Goal: Transaction & Acquisition: Purchase product/service

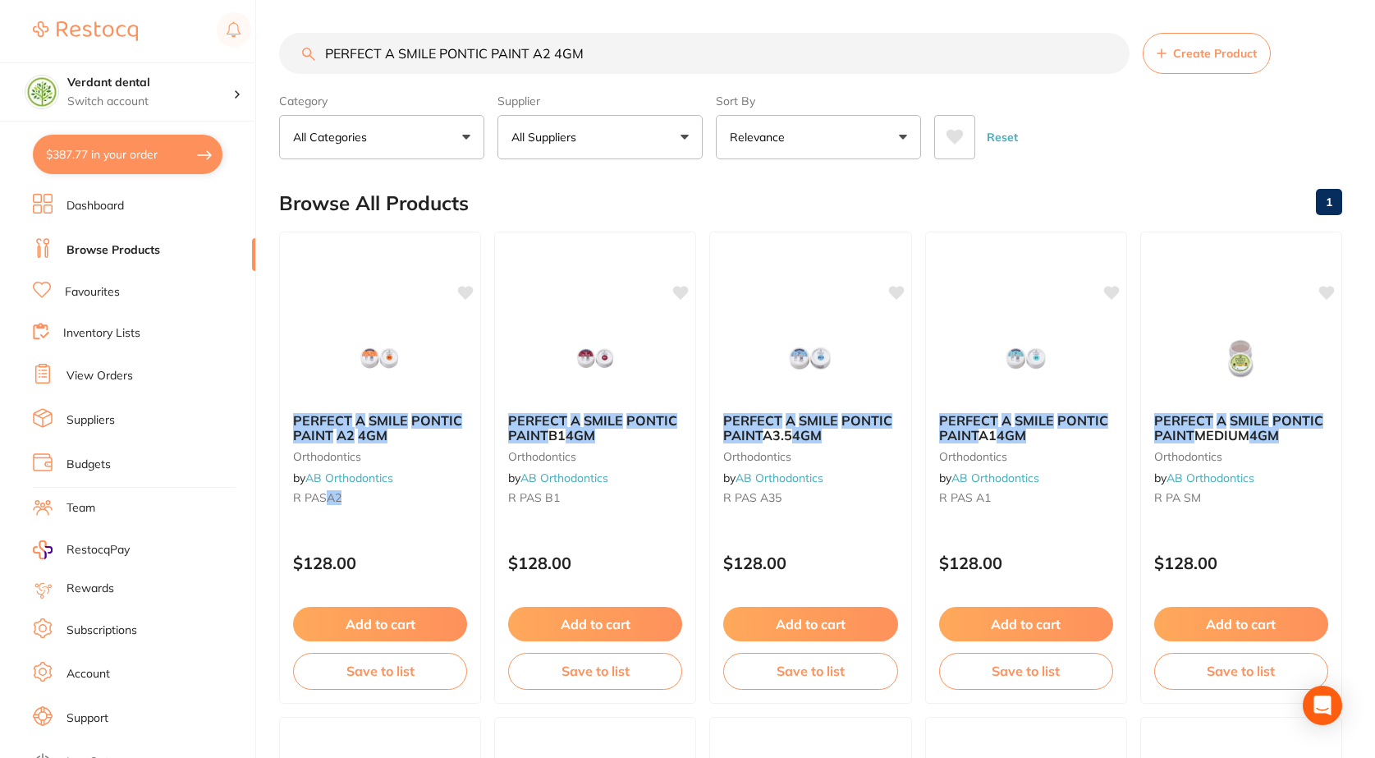
drag, startPoint x: 617, startPoint y: 57, endPoint x: 253, endPoint y: 56, distance: 363.8
click at [253, 56] on div "$387.77 Verdant dental Switch account Verdant dental $387.77 in your order Dash…" at bounding box center [687, 379] width 1375 height 758
paste input "3M RelyX Universal Micro Mixing Tips"
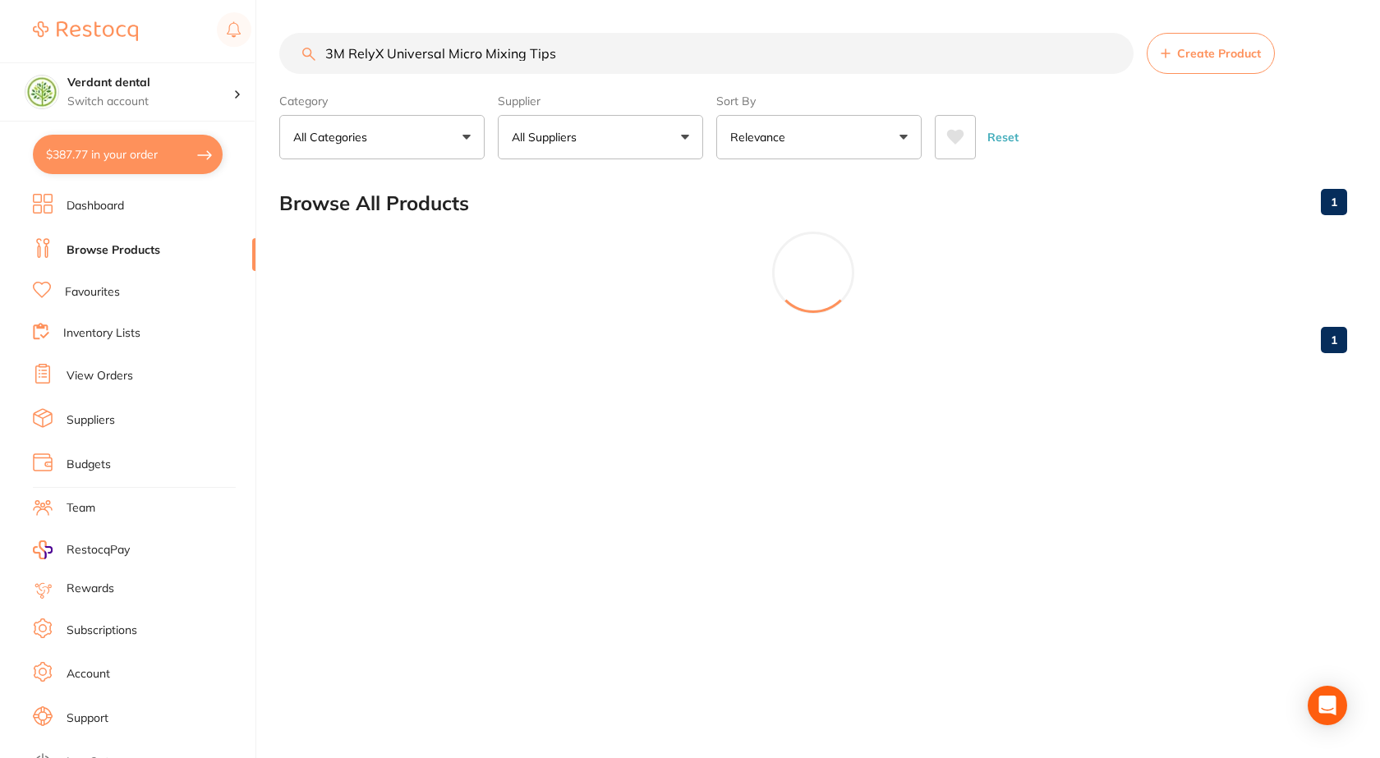
type input "3M RelyX Universal Micro Mixing Tips"
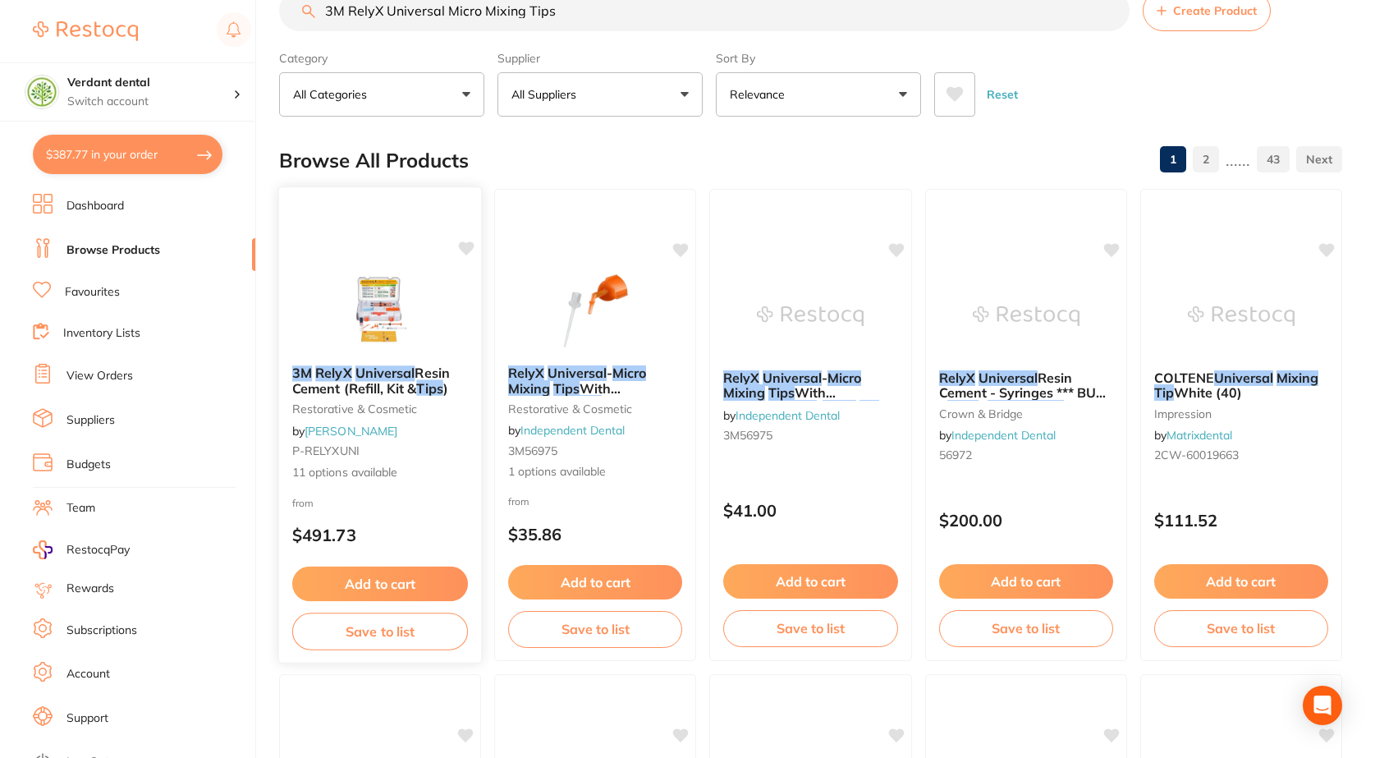
scroll to position [82, 0]
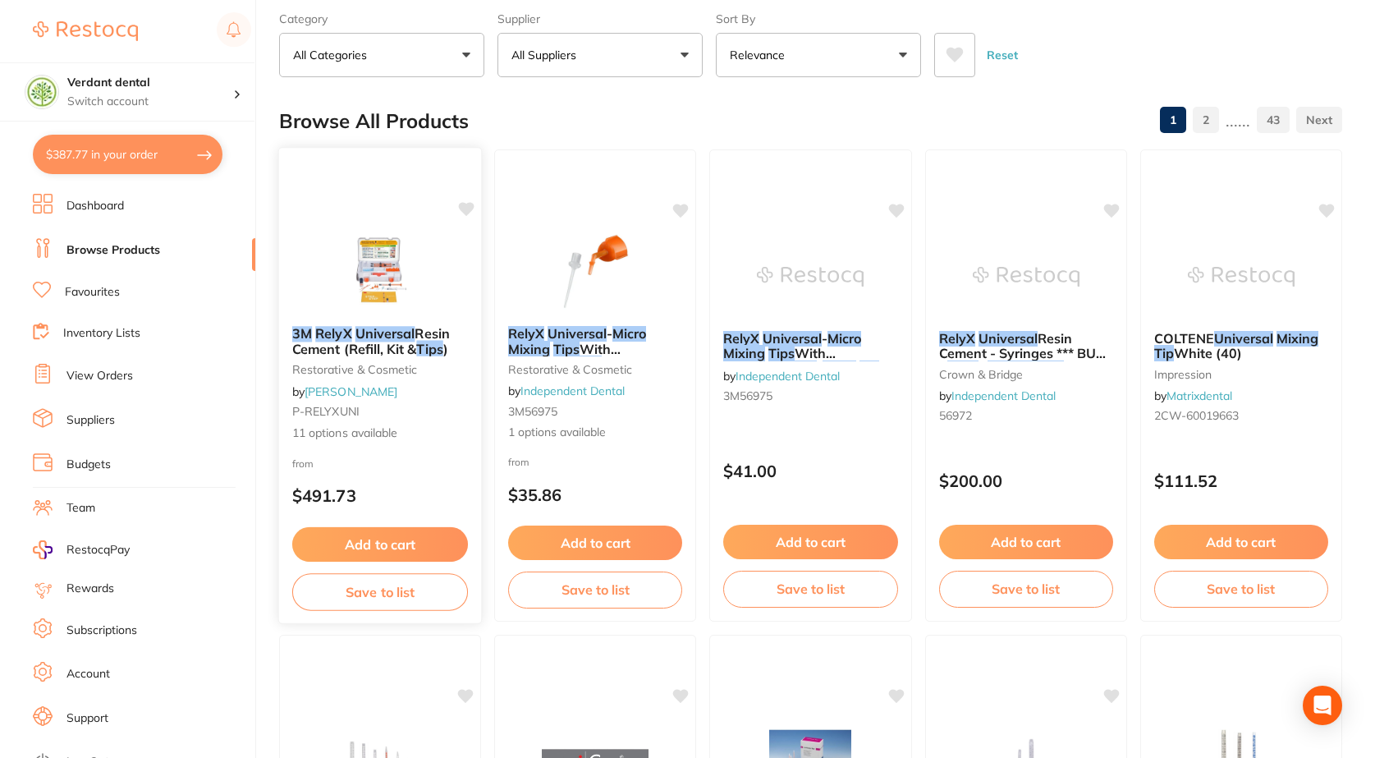
click at [355, 434] on span "11 options available" at bounding box center [380, 433] width 176 height 16
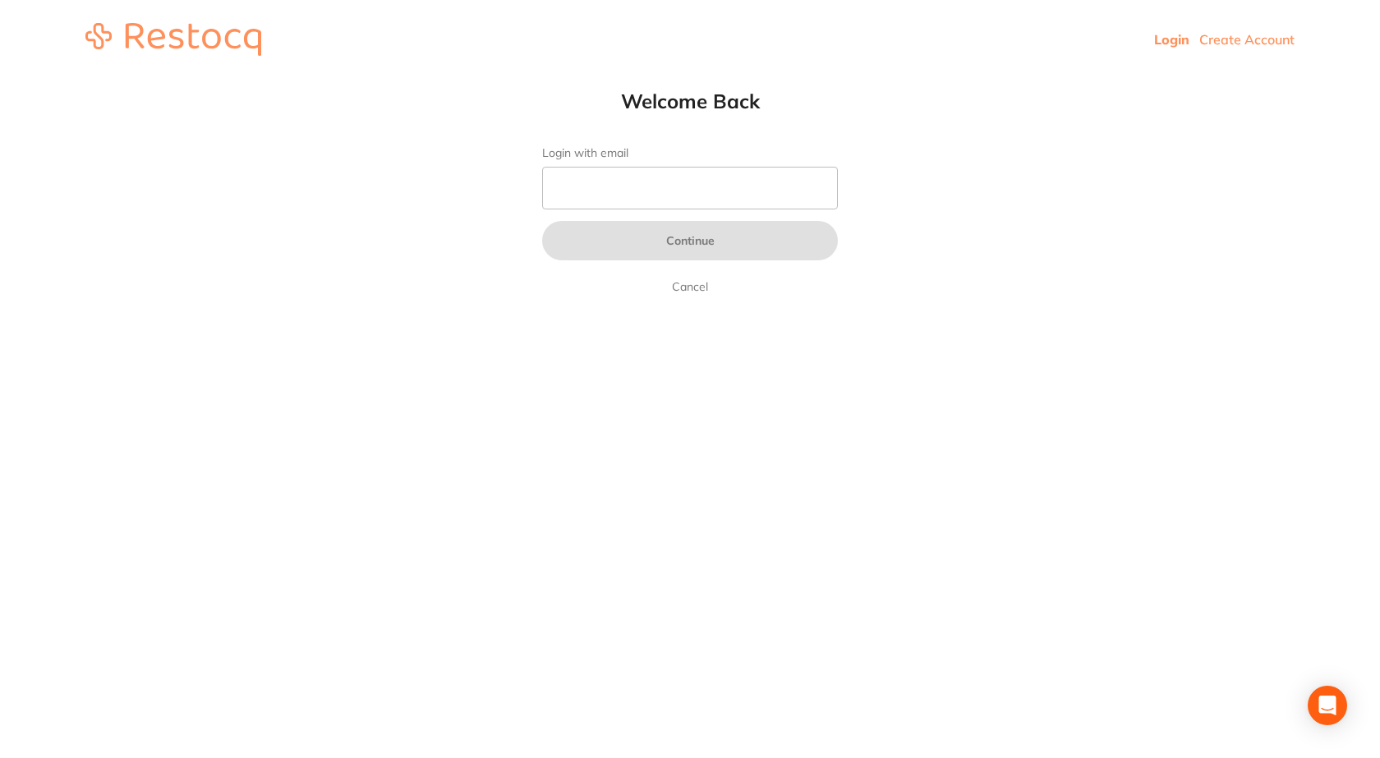
click at [1161, 34] on link "Login" at bounding box center [1171, 39] width 35 height 16
click at [700, 181] on input "Login with email" at bounding box center [690, 188] width 296 height 43
type input "[EMAIL_ADDRESS][PERSON_NAME][DOMAIN_NAME]"
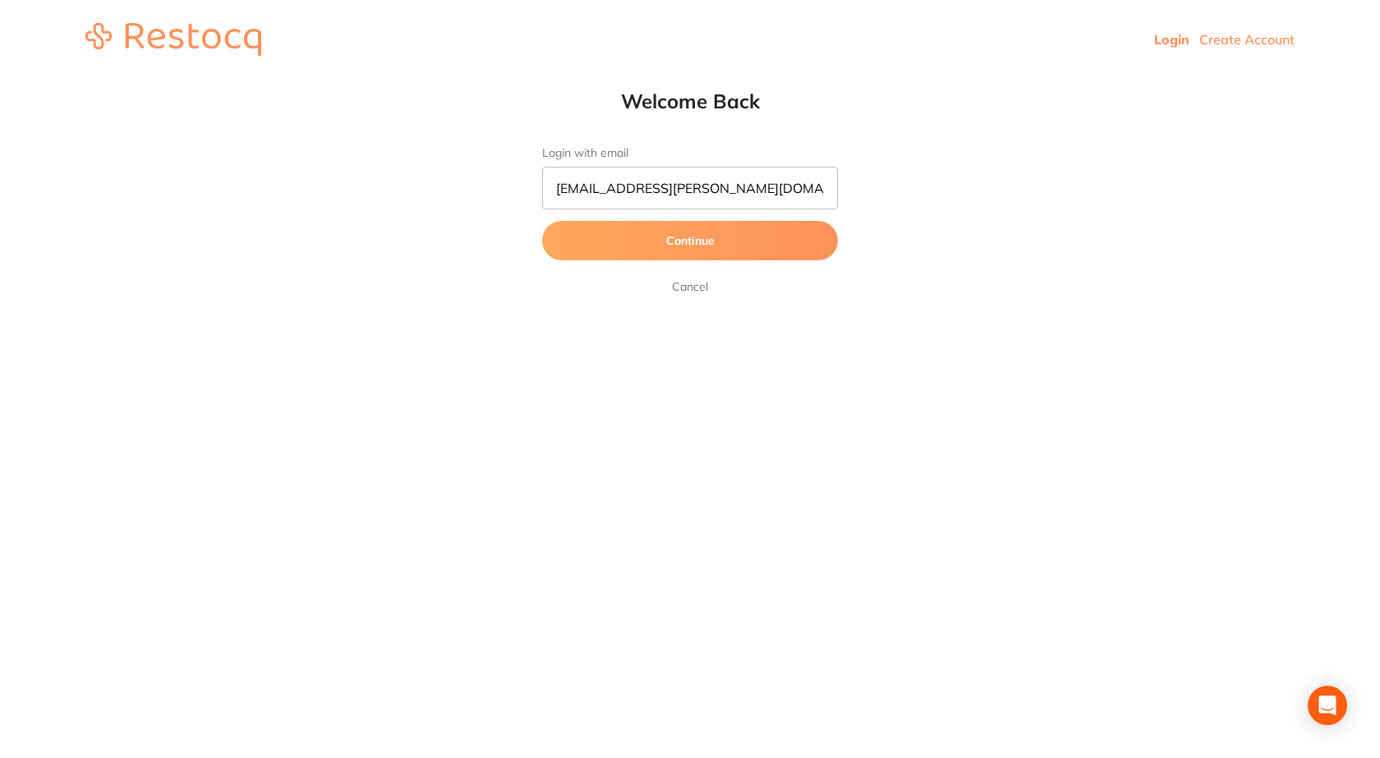
click at [689, 257] on button "Continue" at bounding box center [690, 240] width 296 height 39
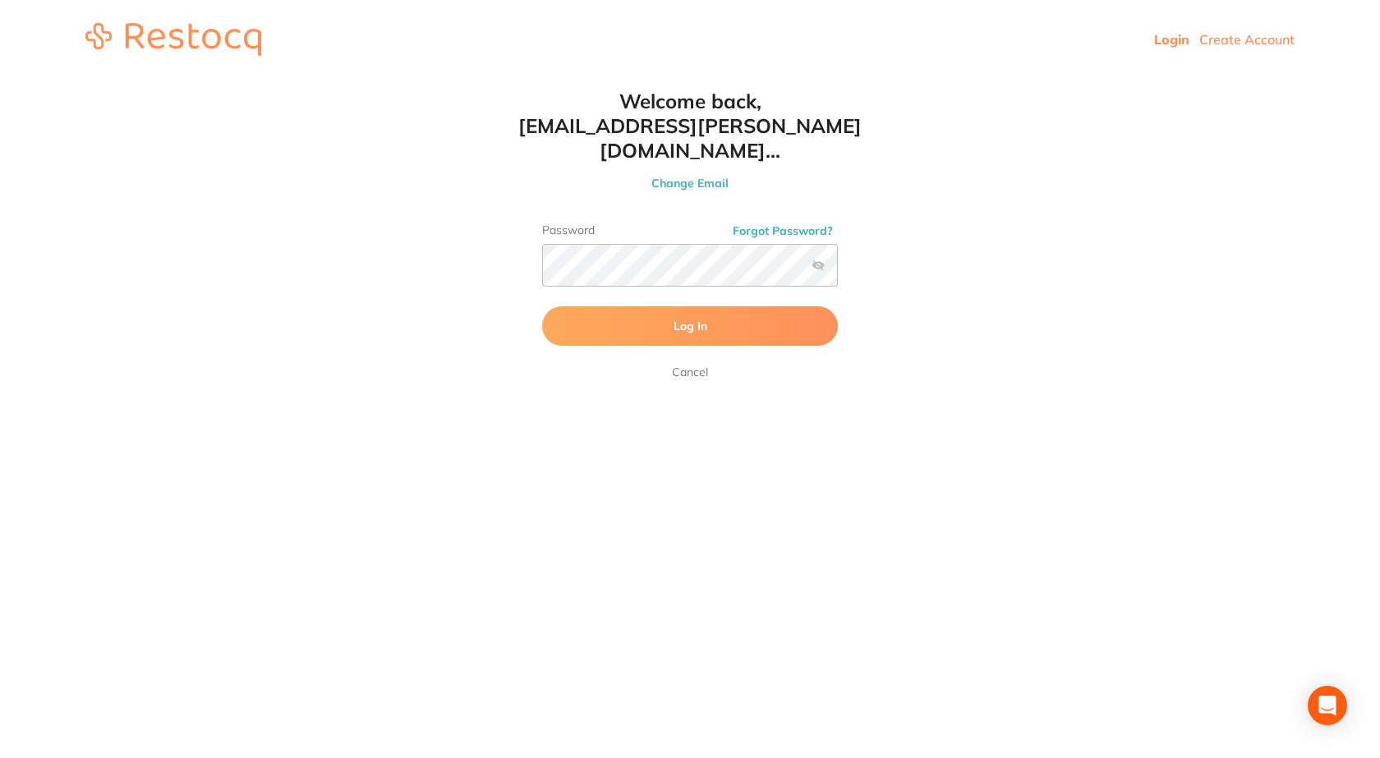
click at [815, 259] on label at bounding box center [817, 265] width 13 height 13
click at [838, 270] on input "checkbox" at bounding box center [838, 270] width 0 height 0
click at [619, 306] on button "Log In" at bounding box center [690, 325] width 296 height 39
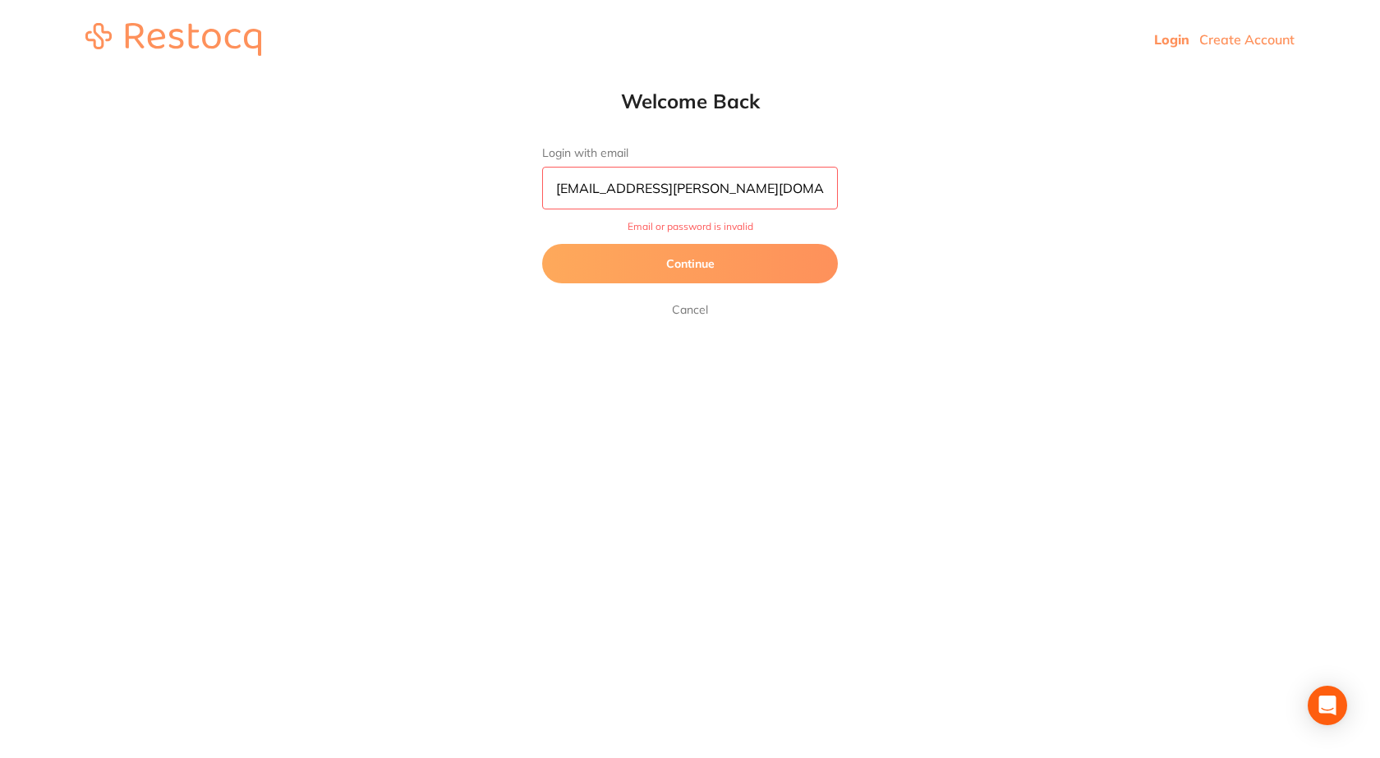
click at [687, 272] on button "Continue" at bounding box center [690, 263] width 296 height 39
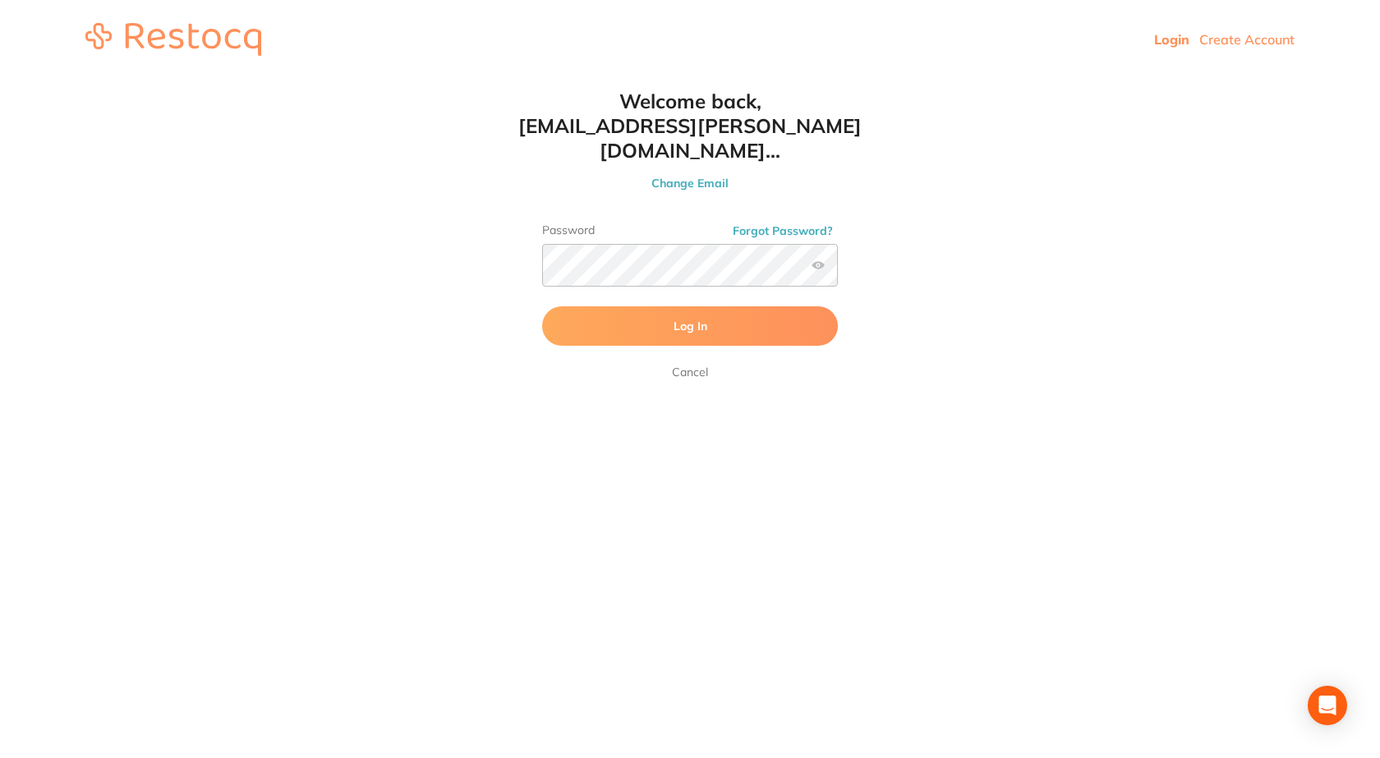
click at [696, 319] on span "Log In" at bounding box center [690, 326] width 34 height 15
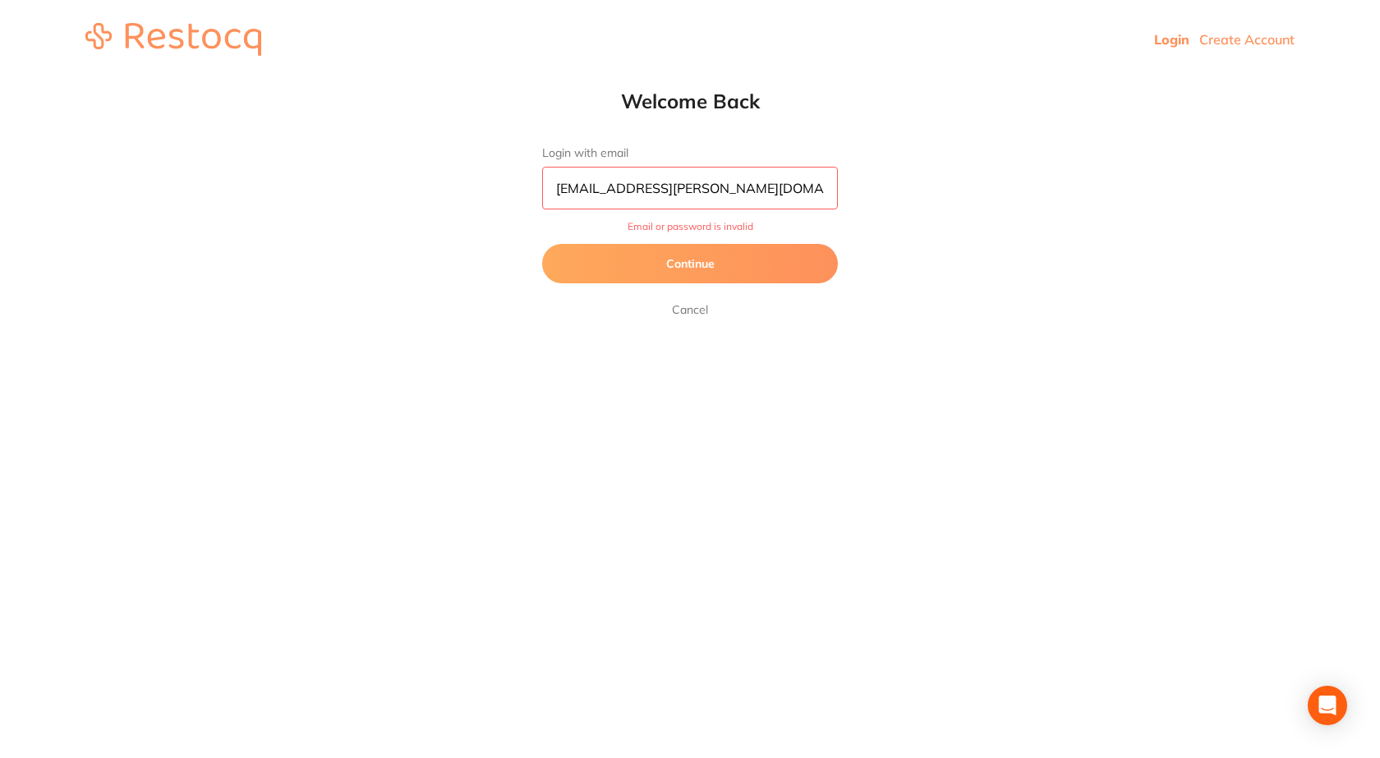
click at [705, 266] on button "Continue" at bounding box center [690, 263] width 296 height 39
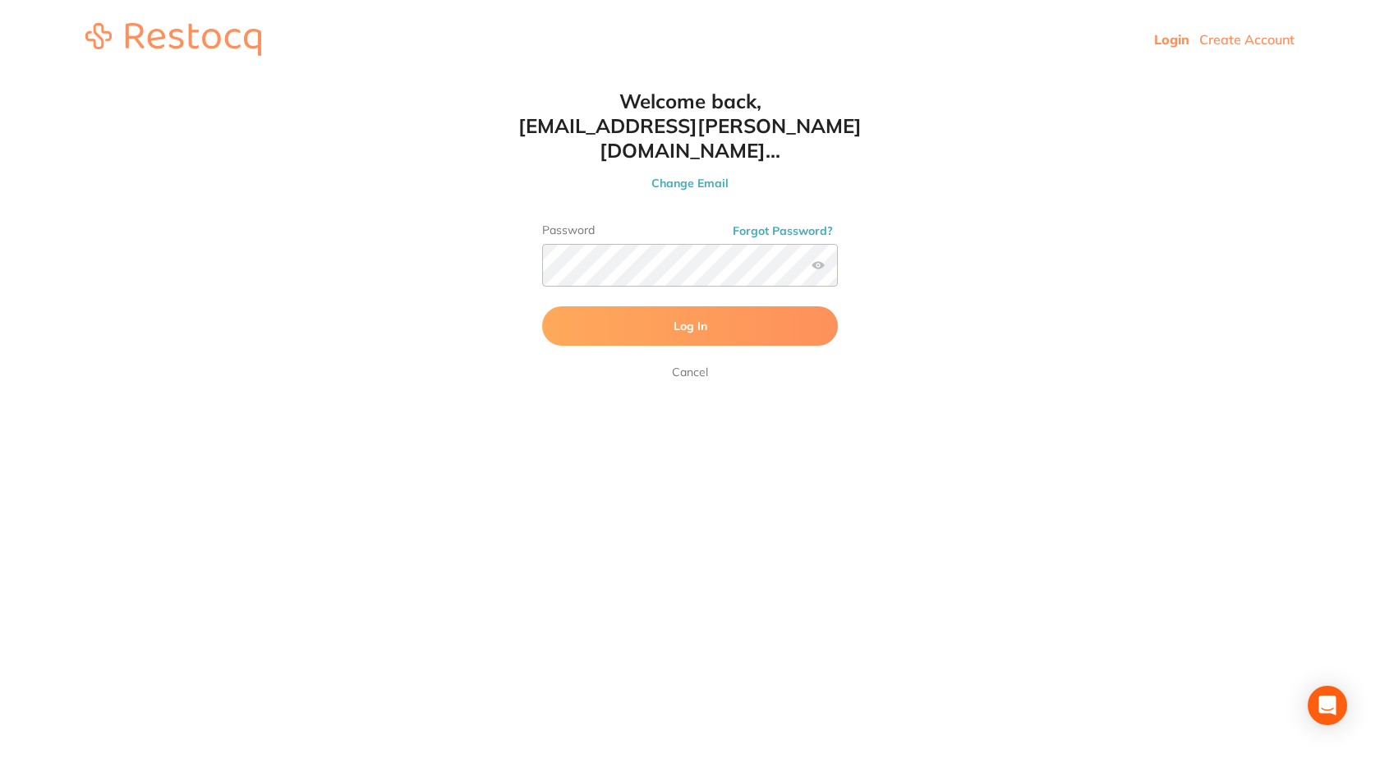
click at [810, 223] on button "Forgot Password?" at bounding box center [783, 230] width 110 height 15
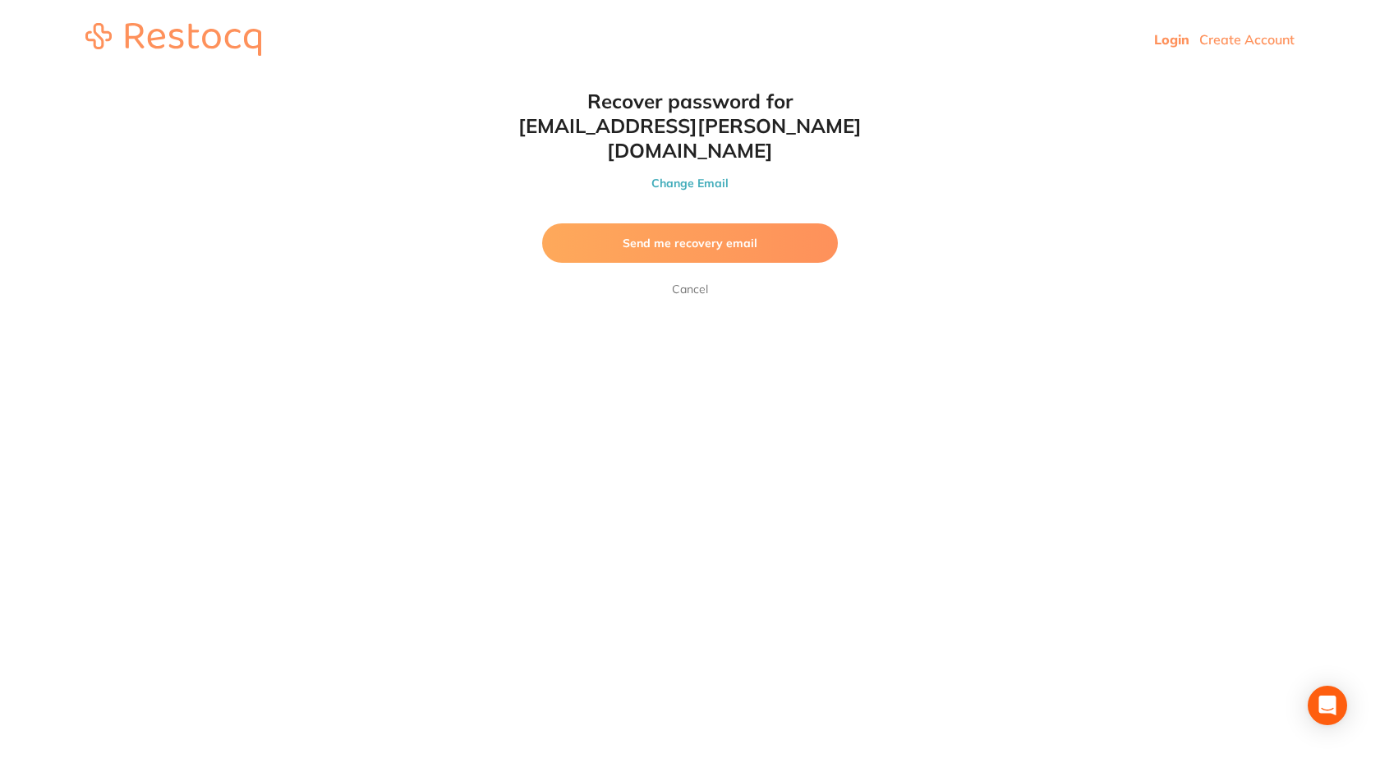
click at [779, 223] on button "Send me recovery email" at bounding box center [690, 242] width 296 height 39
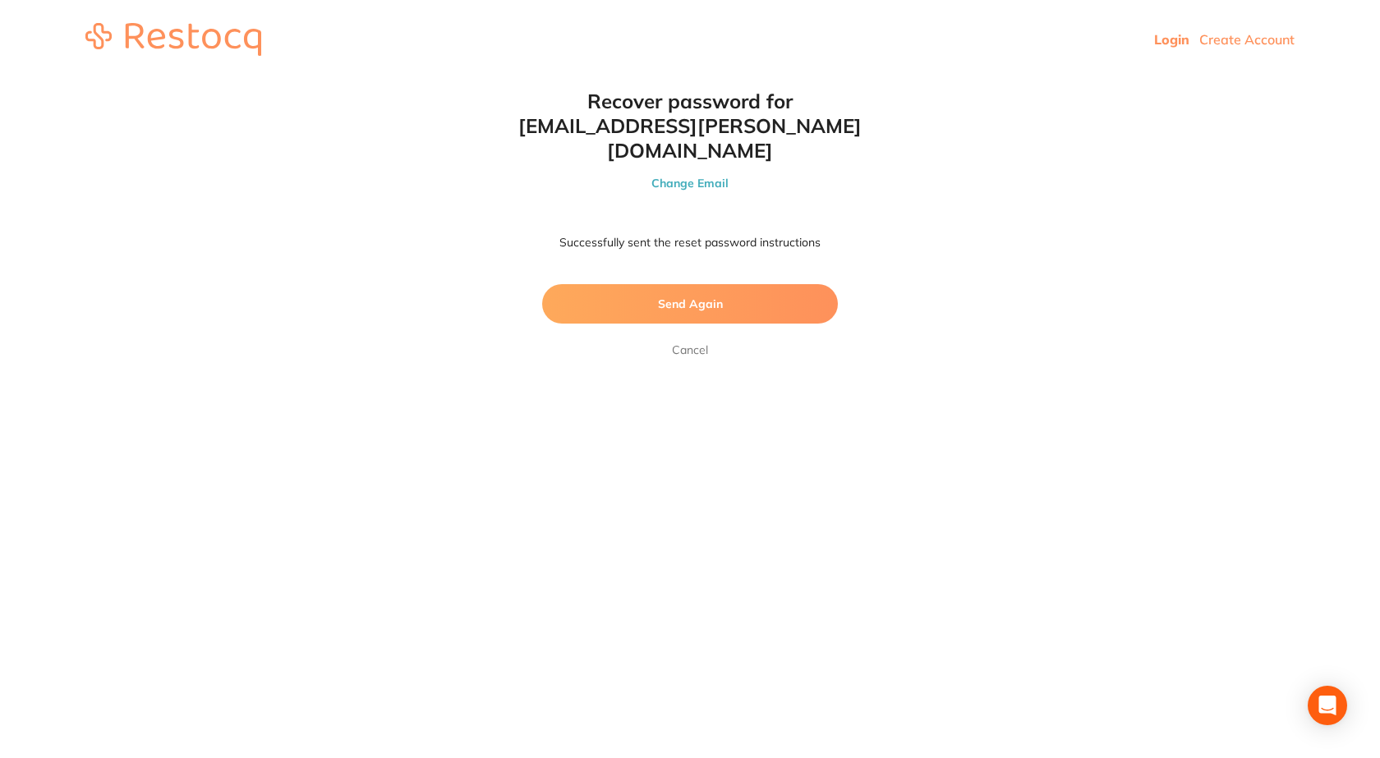
click at [682, 296] on span "Send Again" at bounding box center [690, 303] width 65 height 15
click at [1160, 43] on link "Login" at bounding box center [1171, 39] width 35 height 16
click at [1177, 45] on link "Login" at bounding box center [1171, 39] width 35 height 16
click at [688, 340] on link "Cancel" at bounding box center [689, 350] width 43 height 20
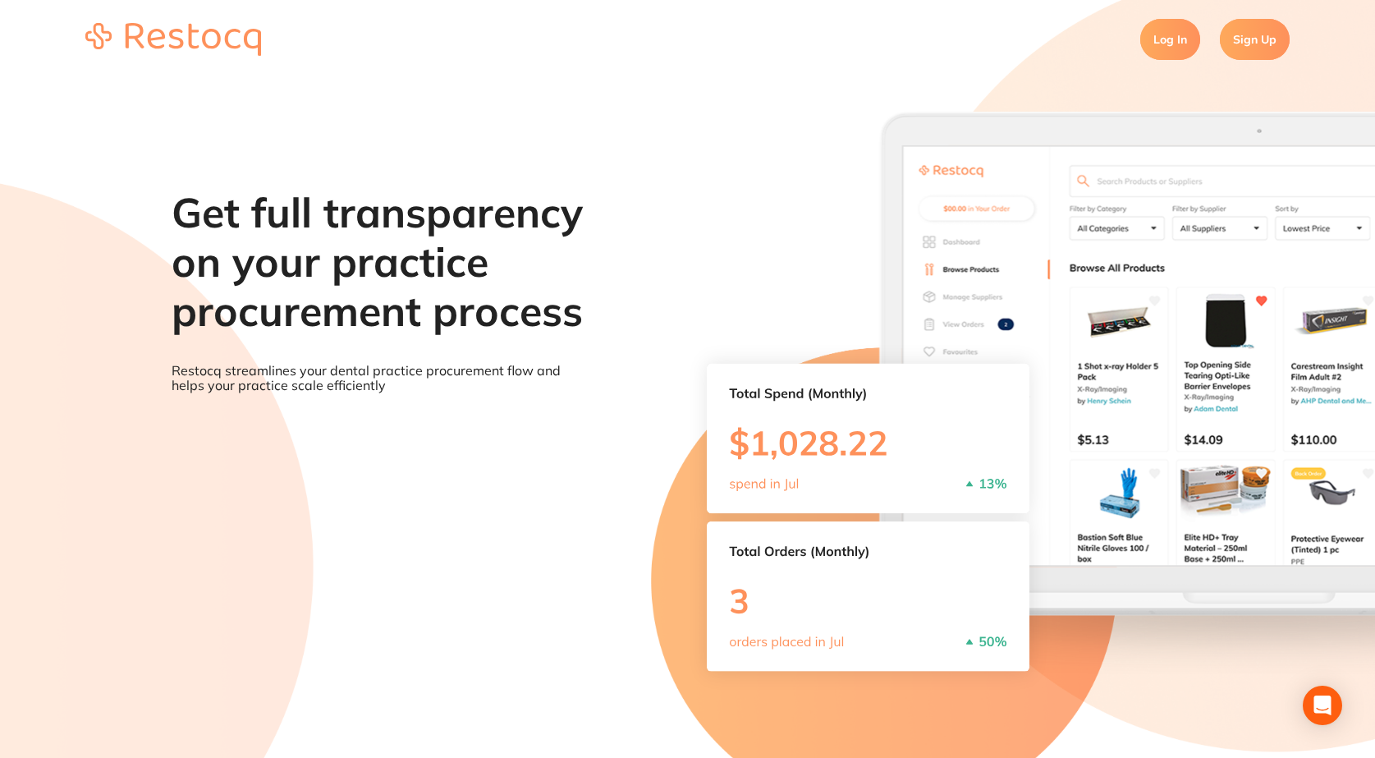
click at [1169, 46] on link "Log In" at bounding box center [1171, 39] width 60 height 41
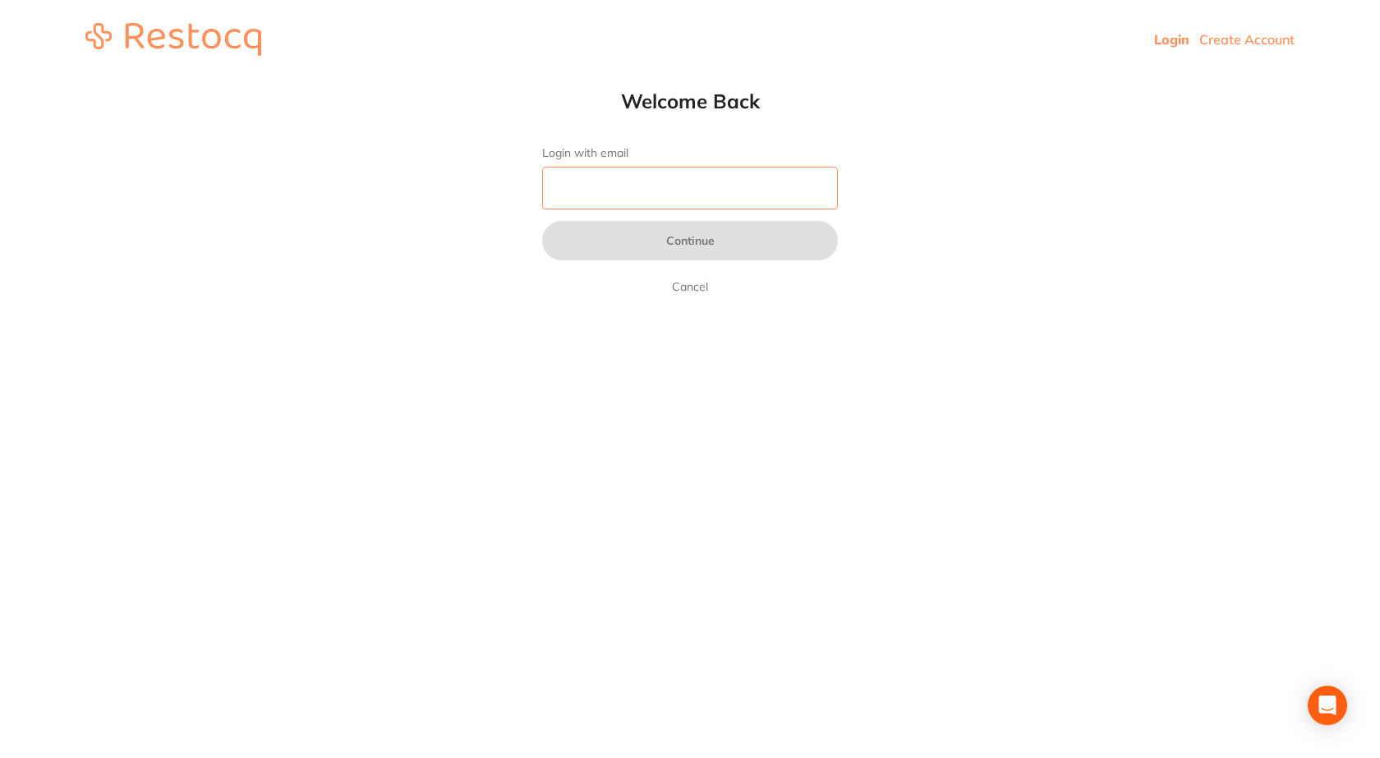
click at [715, 199] on input "Login with email" at bounding box center [690, 188] width 296 height 43
type input "[EMAIL_ADDRESS][PERSON_NAME][DOMAIN_NAME]"
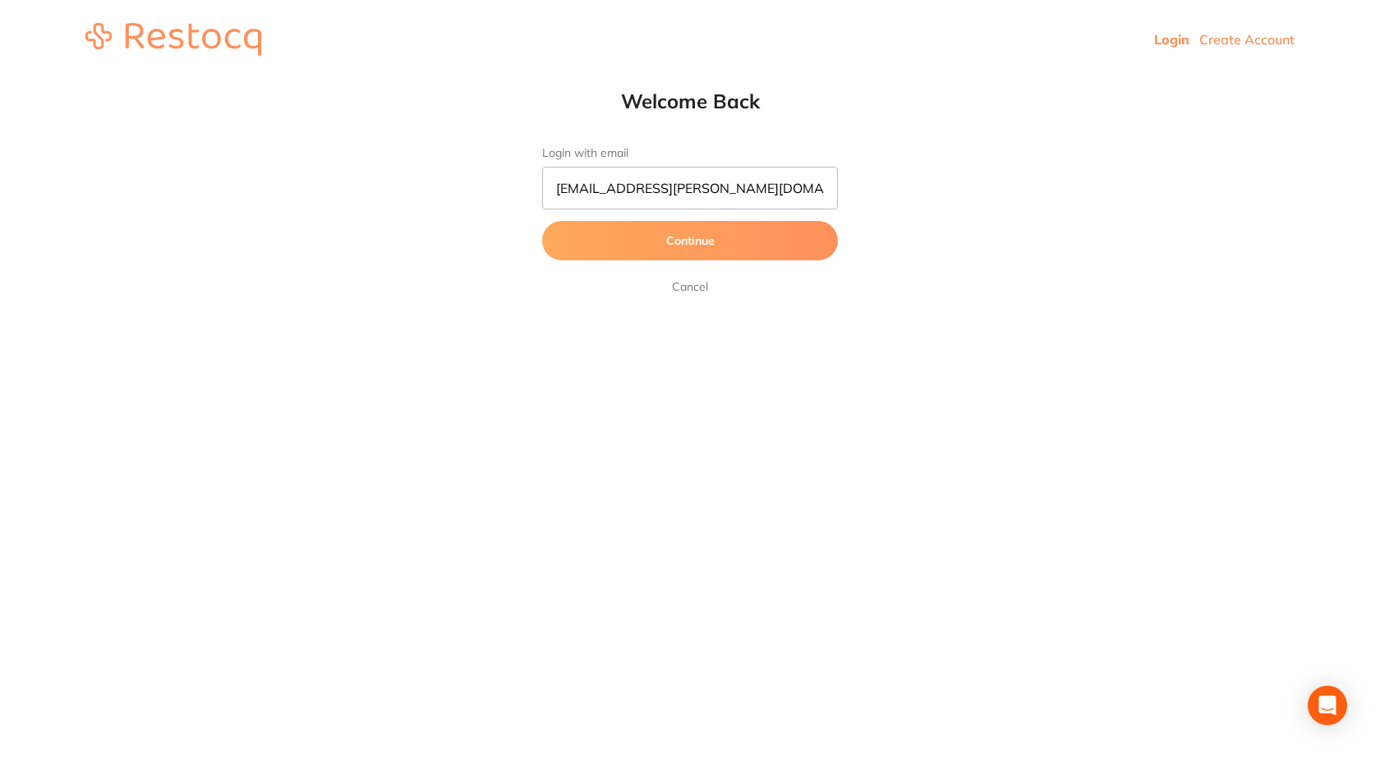
click at [725, 252] on button "Continue" at bounding box center [690, 240] width 296 height 39
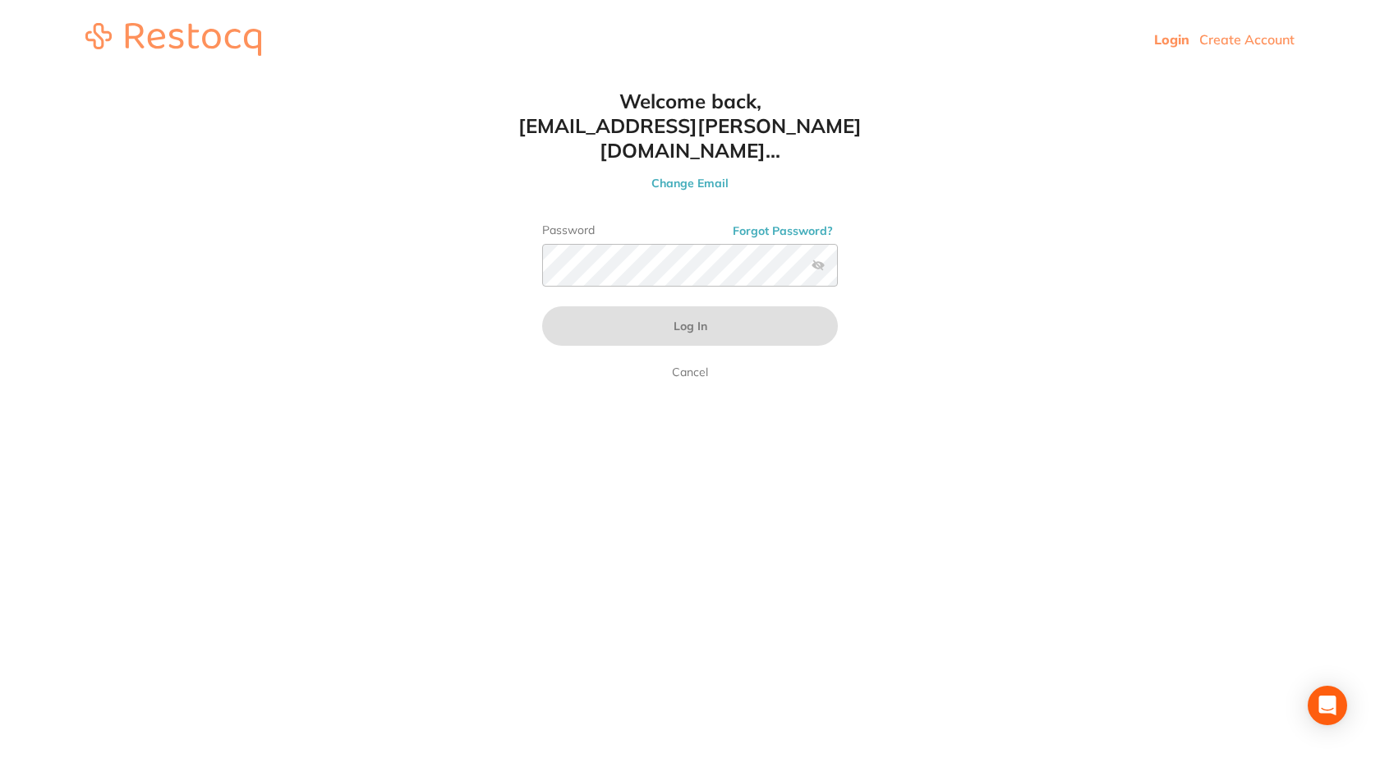
click at [1173, 39] on link "Login" at bounding box center [1171, 39] width 35 height 16
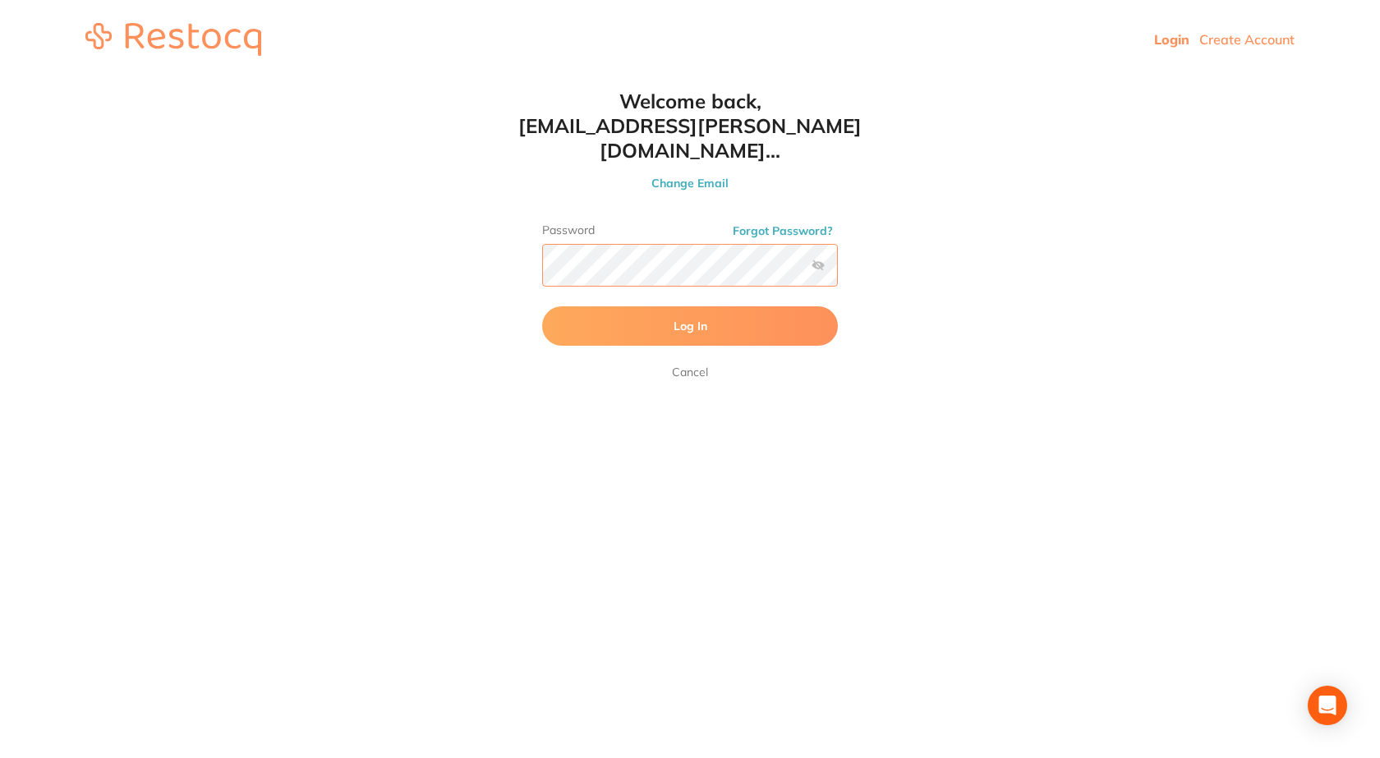
click at [542, 306] on button "Log In" at bounding box center [690, 325] width 296 height 39
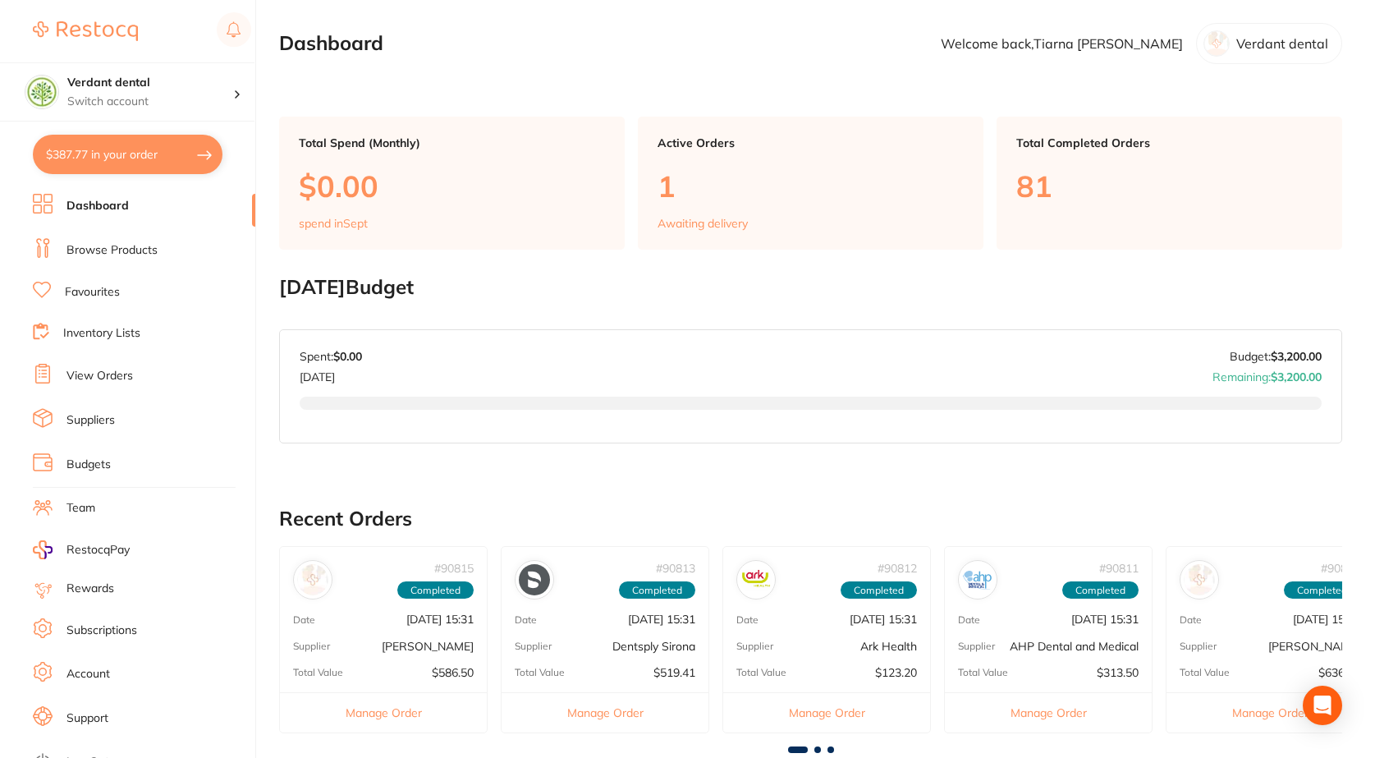
click at [146, 163] on button "$387.77 in your order" at bounding box center [128, 154] width 190 height 39
checkbox input "true"
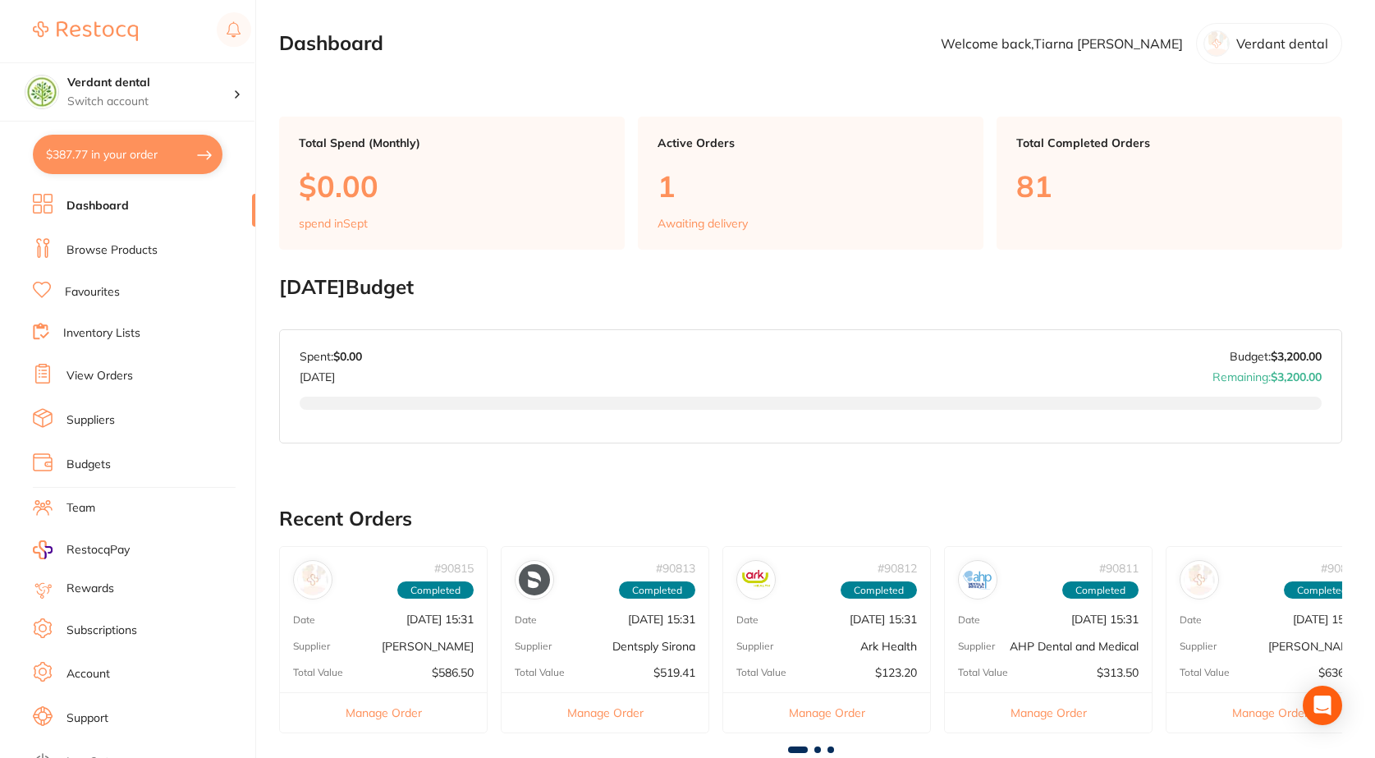
checkbox input "true"
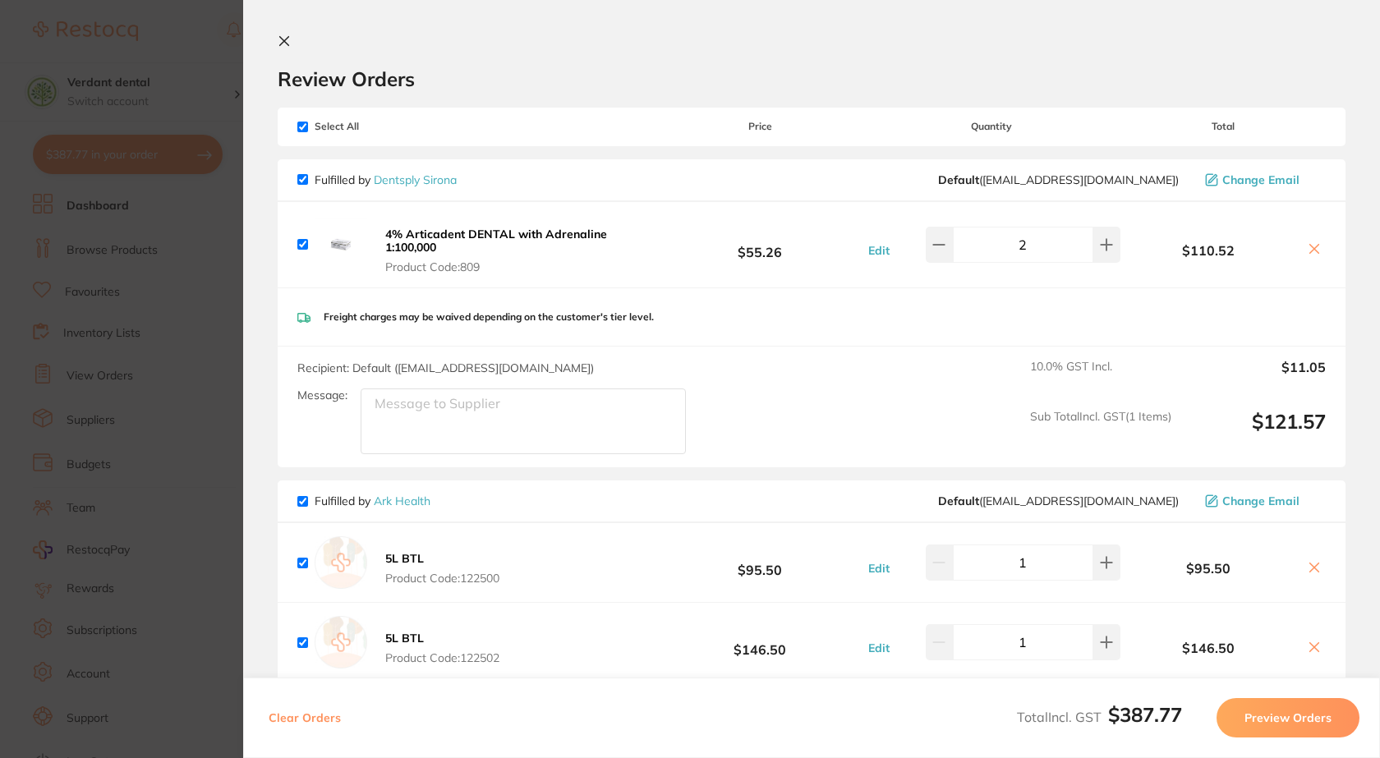
click at [296, 36] on button at bounding box center [288, 42] width 20 height 16
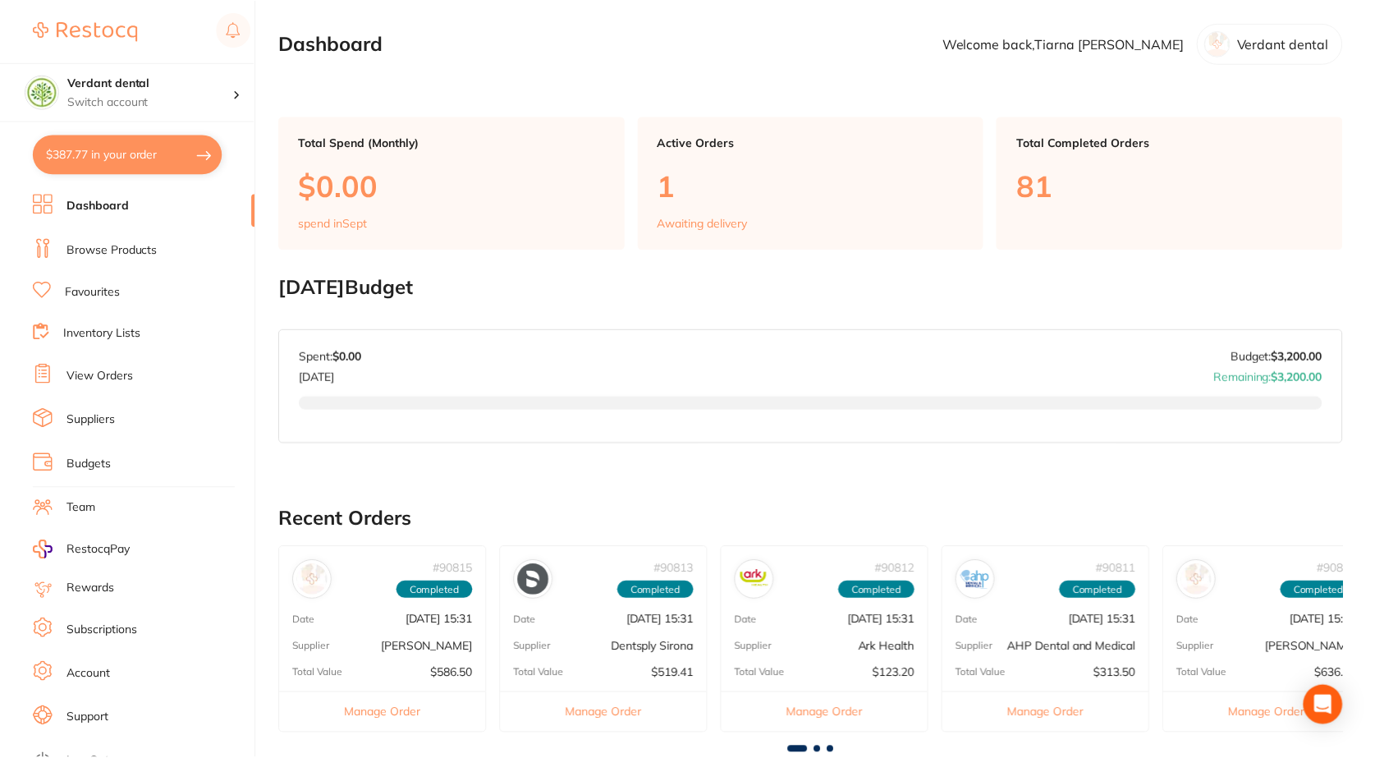
scroll to position [82, 0]
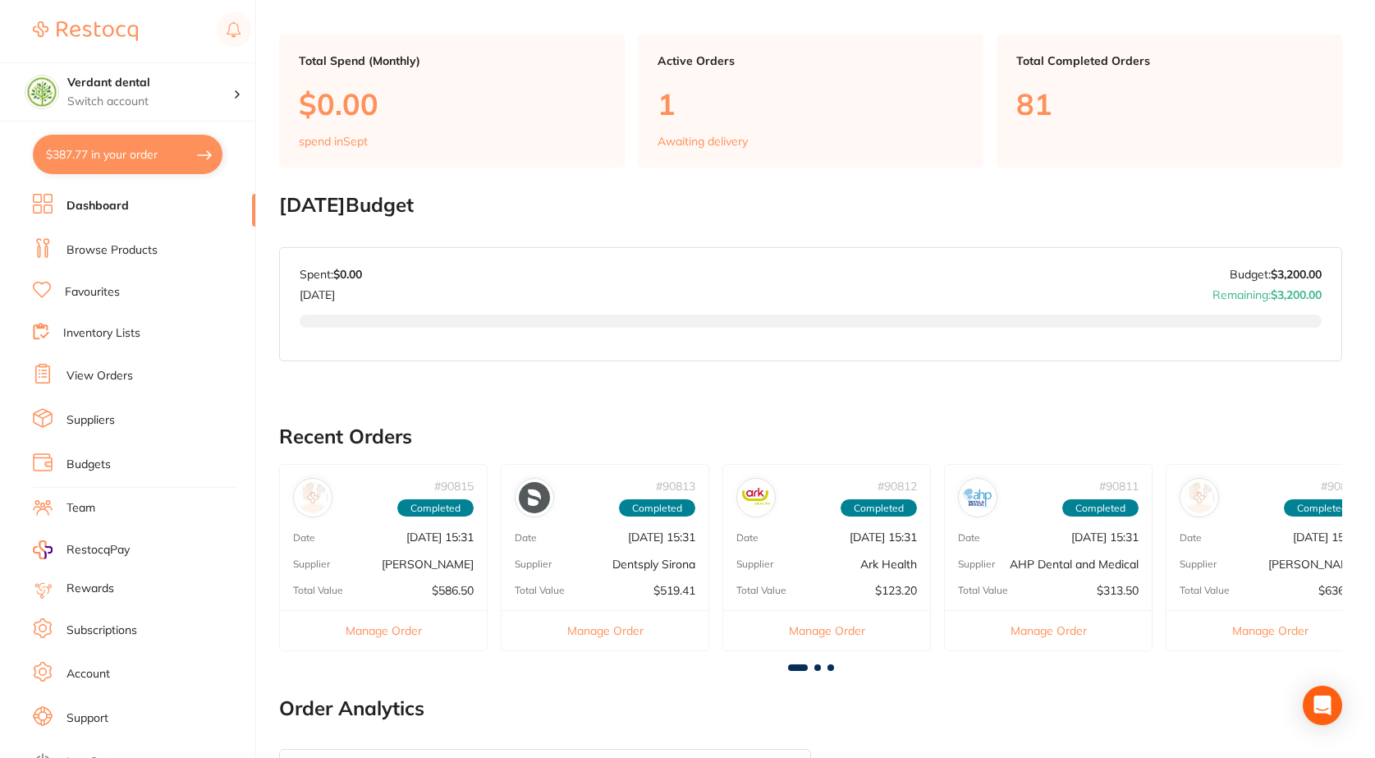
click at [114, 244] on link "Browse Products" at bounding box center [112, 250] width 91 height 16
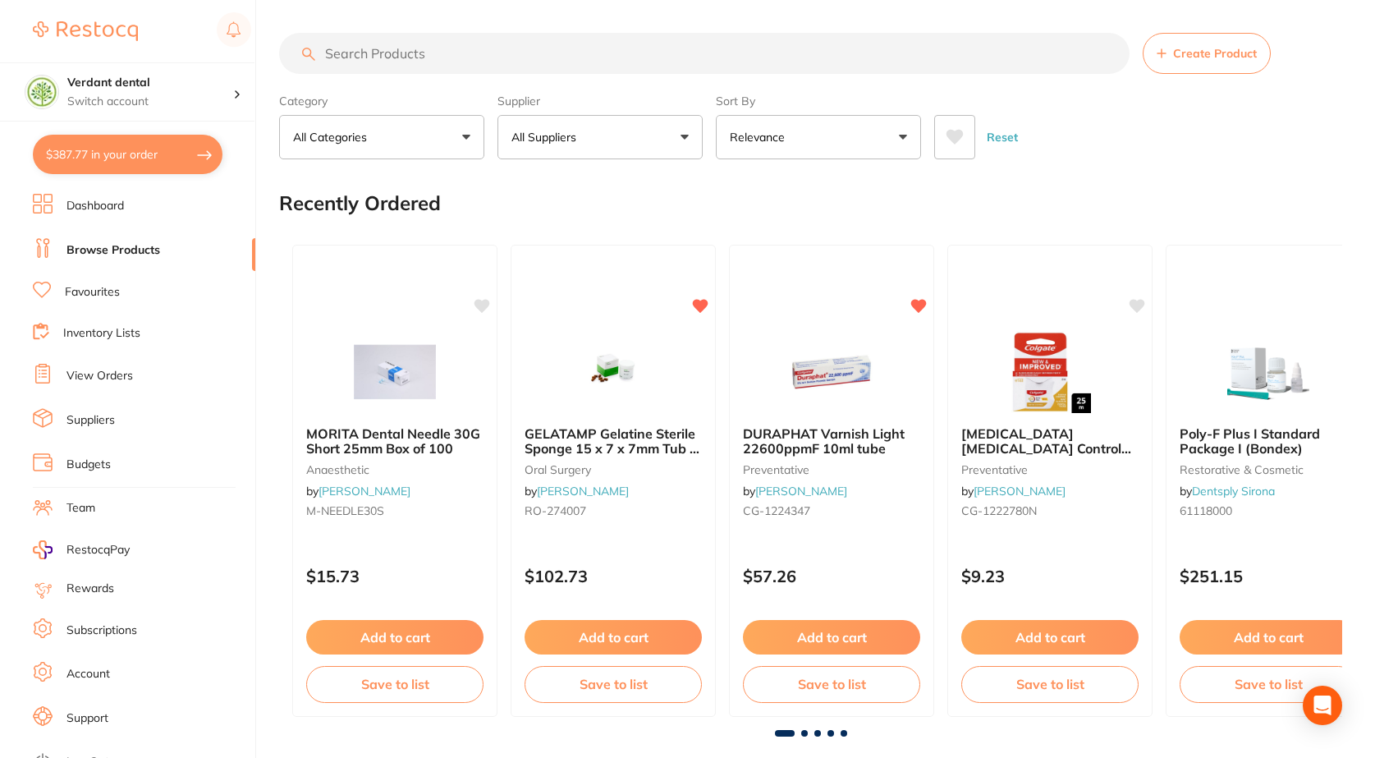
click at [481, 54] on input "search" at bounding box center [704, 53] width 851 height 41
paste input "MIXTBR"
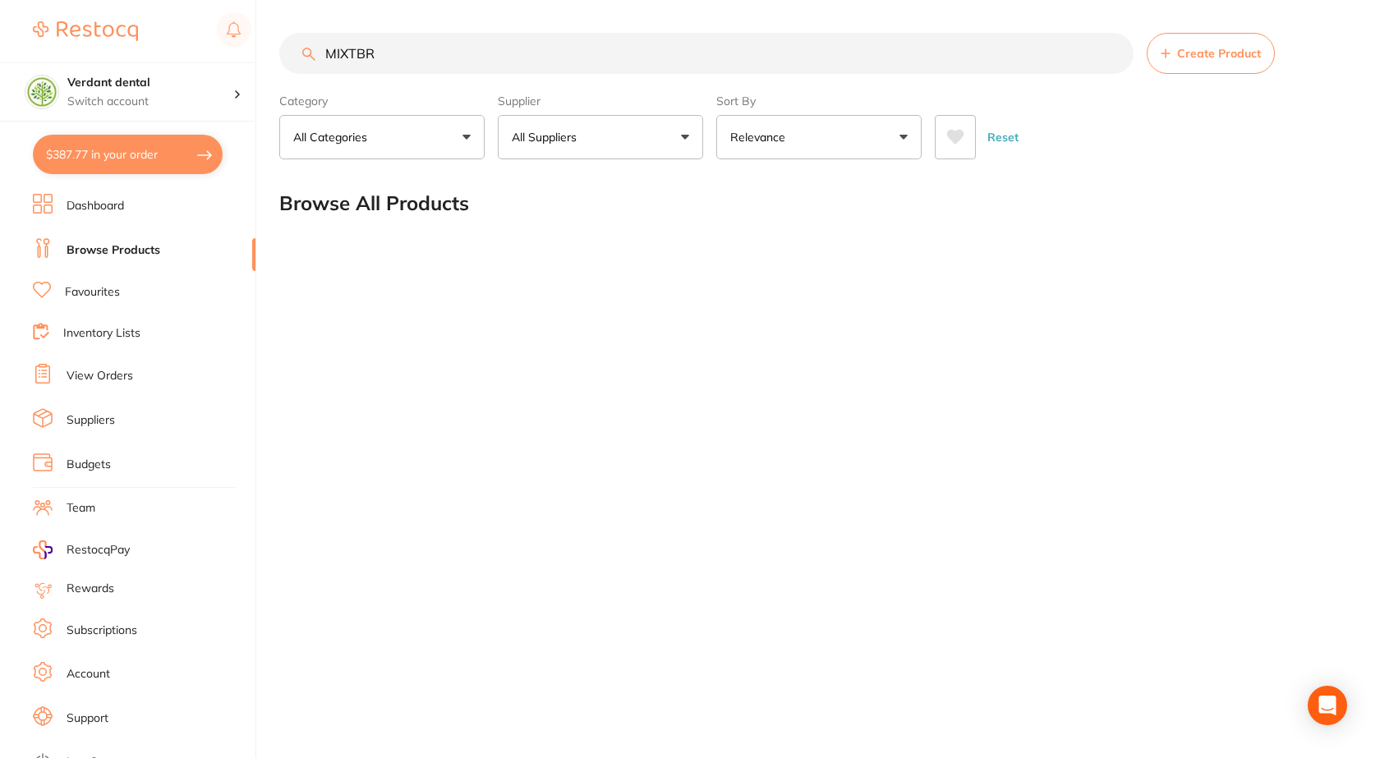
type input "MIXTBR"
